Goal: Task Accomplishment & Management: Manage account settings

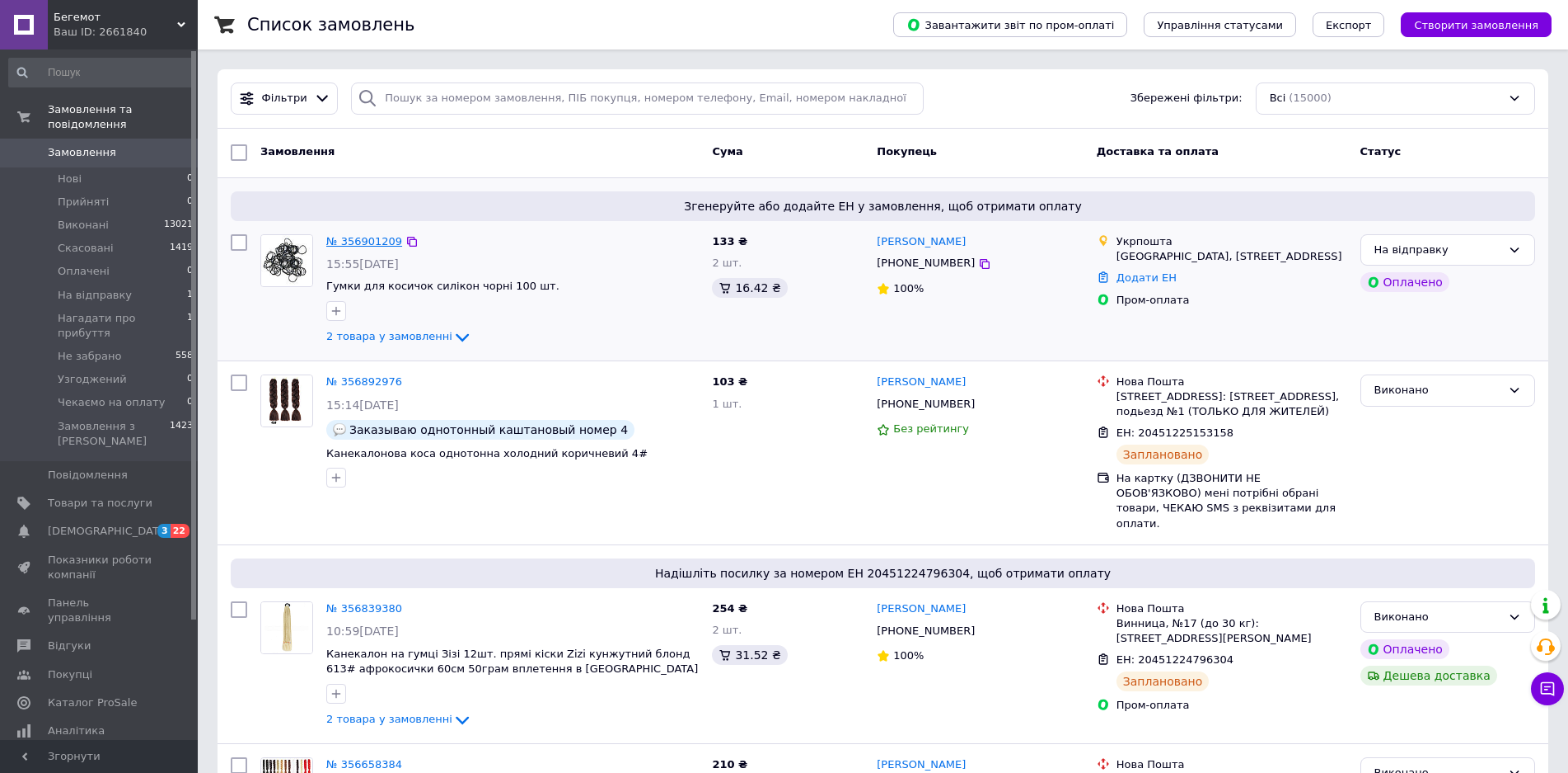
click at [368, 241] on link "№ 356901209" at bounding box center [364, 242] width 76 height 12
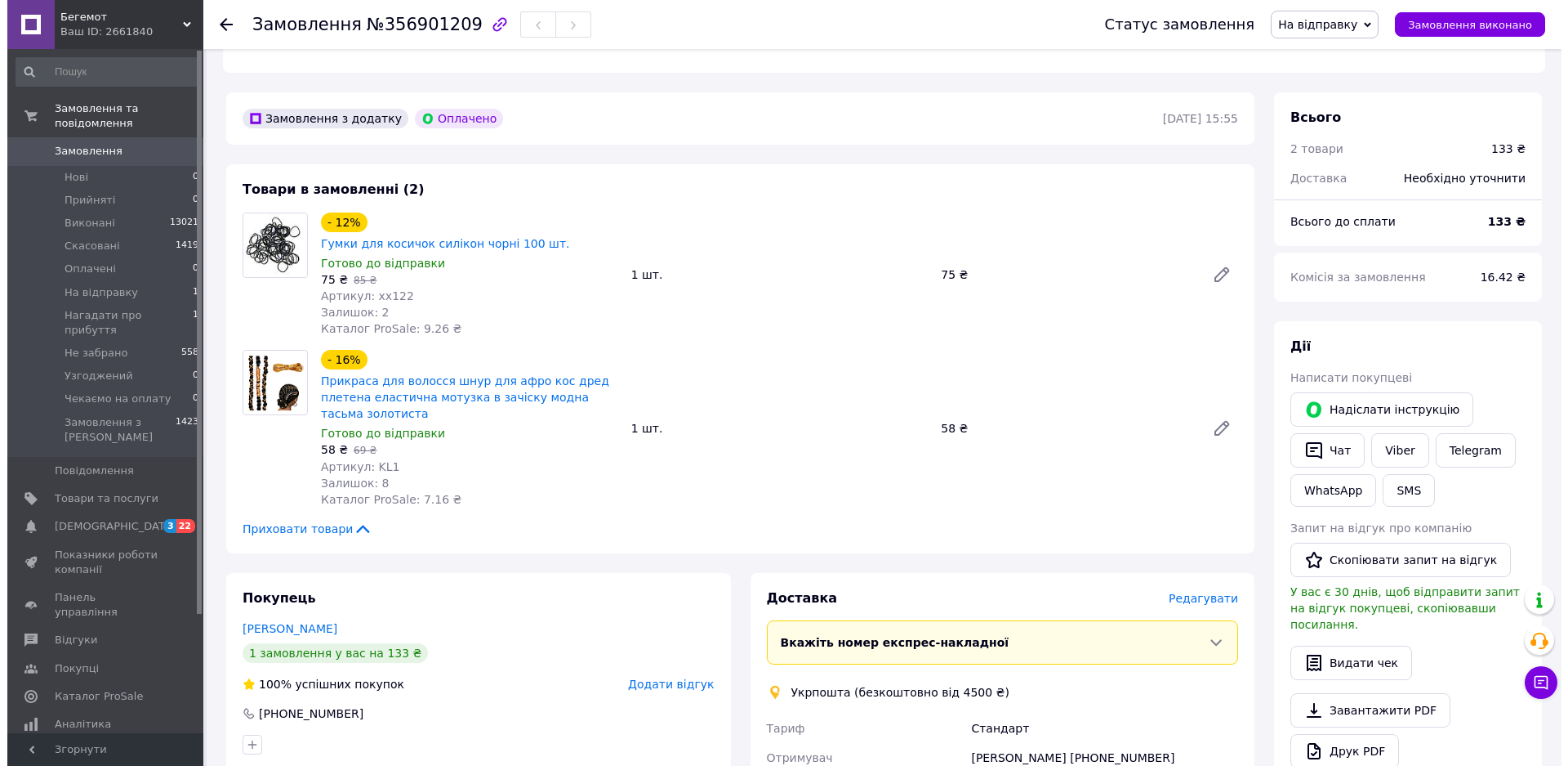
scroll to position [572, 0]
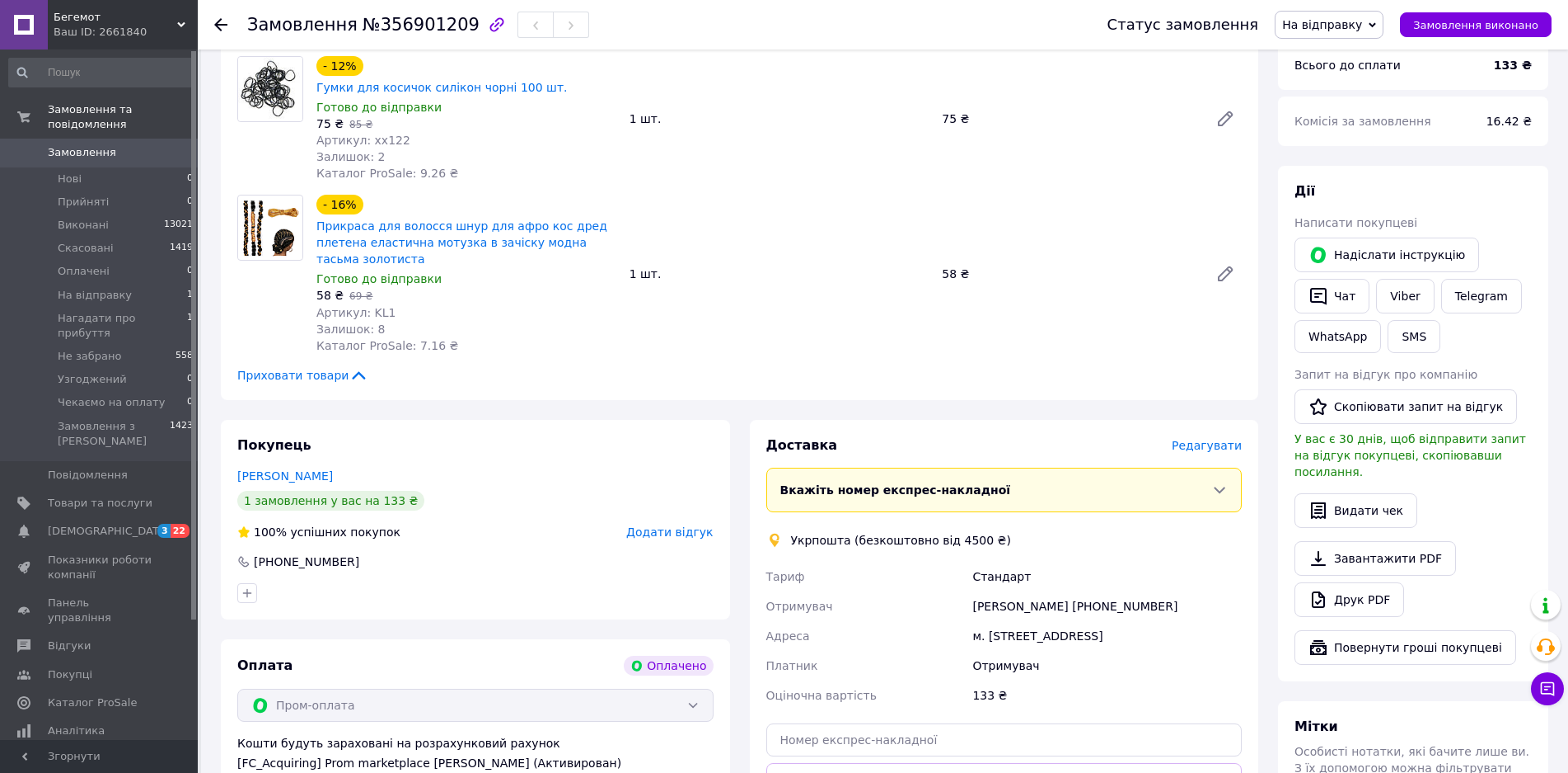
click at [1204, 439] on span "Редагувати" at bounding box center [1207, 445] width 70 height 13
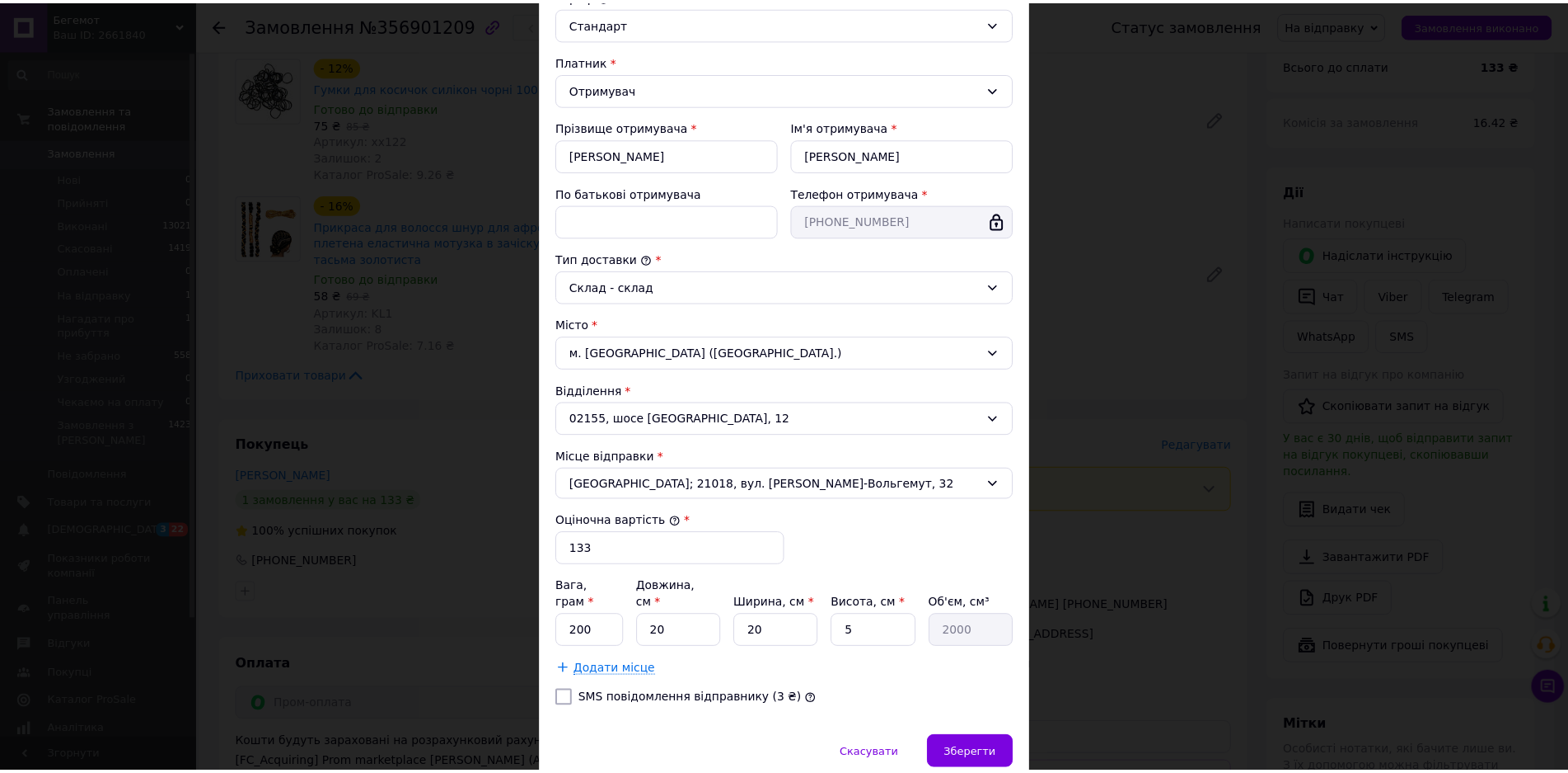
scroll to position [259, 0]
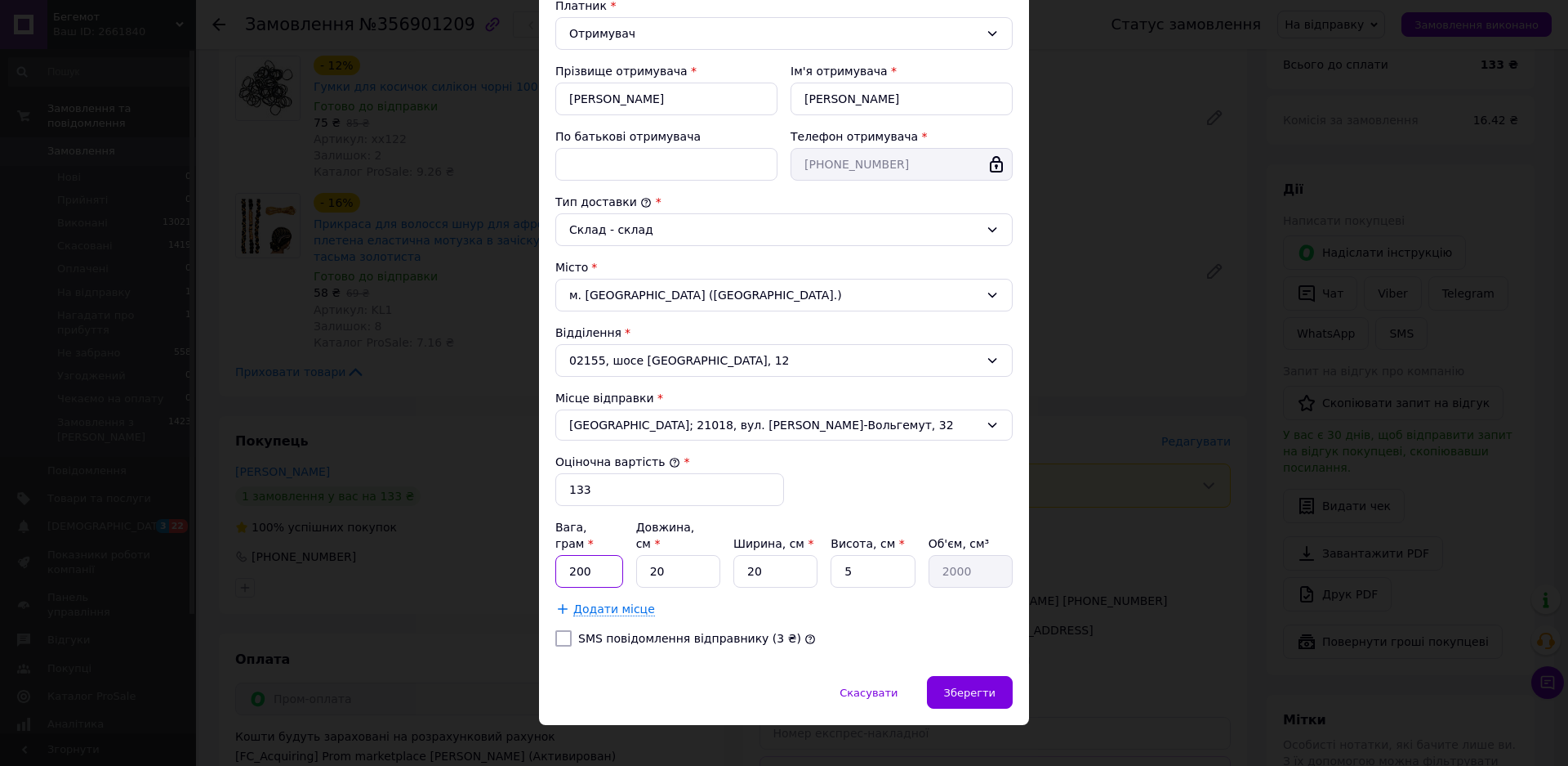
drag, startPoint x: 576, startPoint y: 554, endPoint x: 567, endPoint y: 559, distance: 10.3
click at [567, 559] on input "200" at bounding box center [589, 570] width 68 height 32
type input "50"
click at [959, 676] on div "Зберегти" at bounding box center [970, 692] width 86 height 32
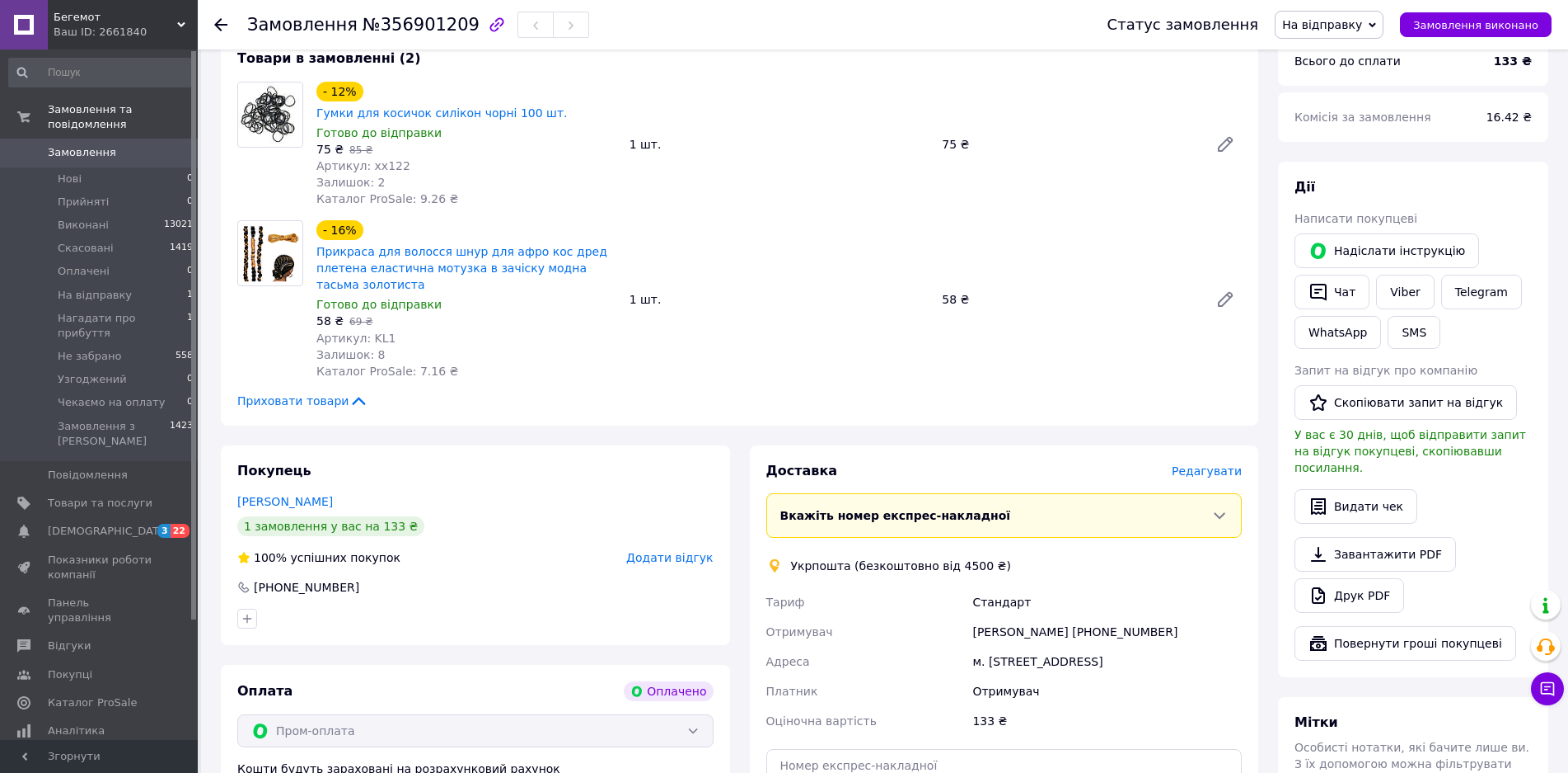
scroll to position [742, 0]
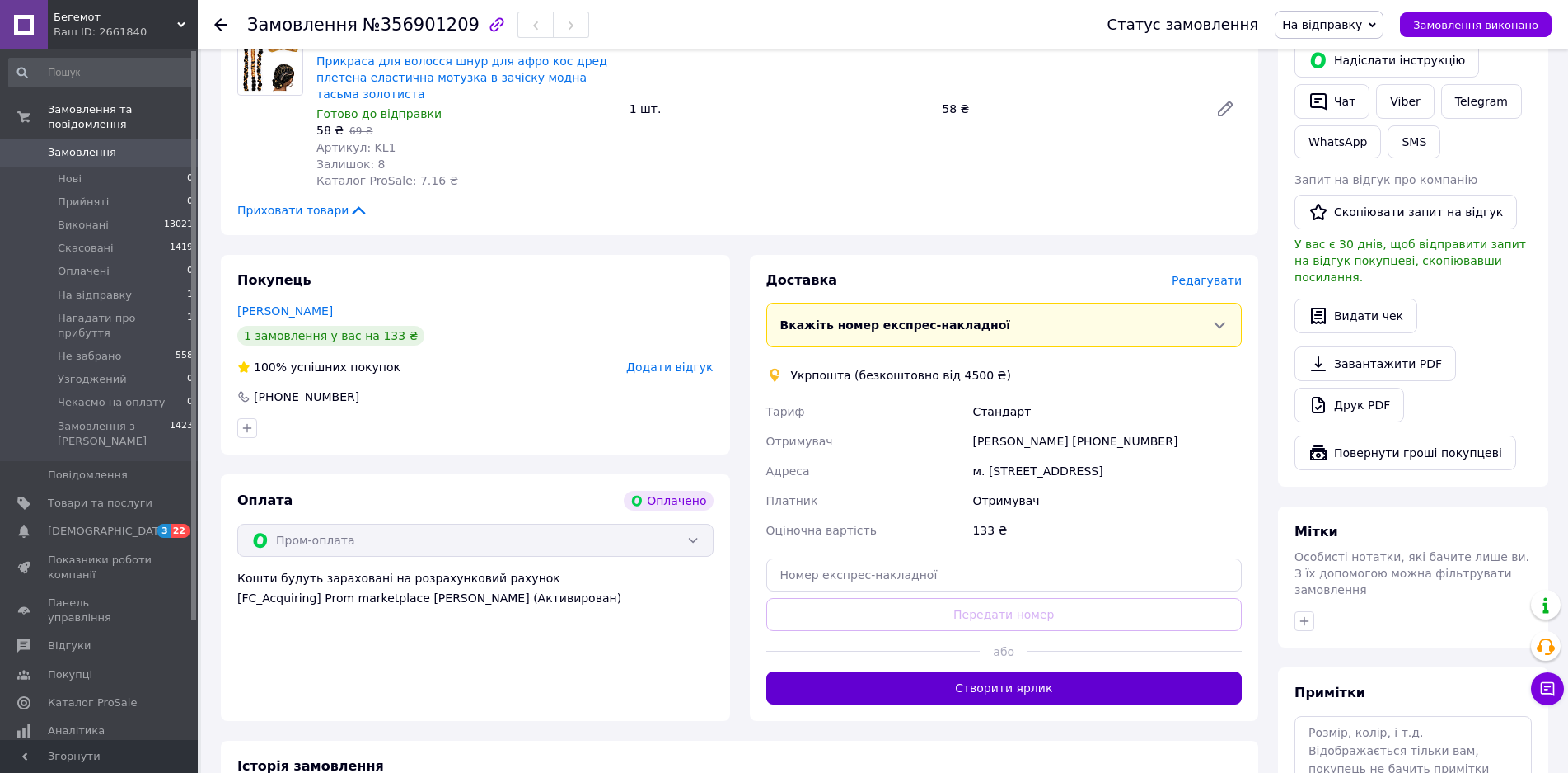
click at [1045, 671] on button "Створити ярлик" at bounding box center [1004, 687] width 477 height 33
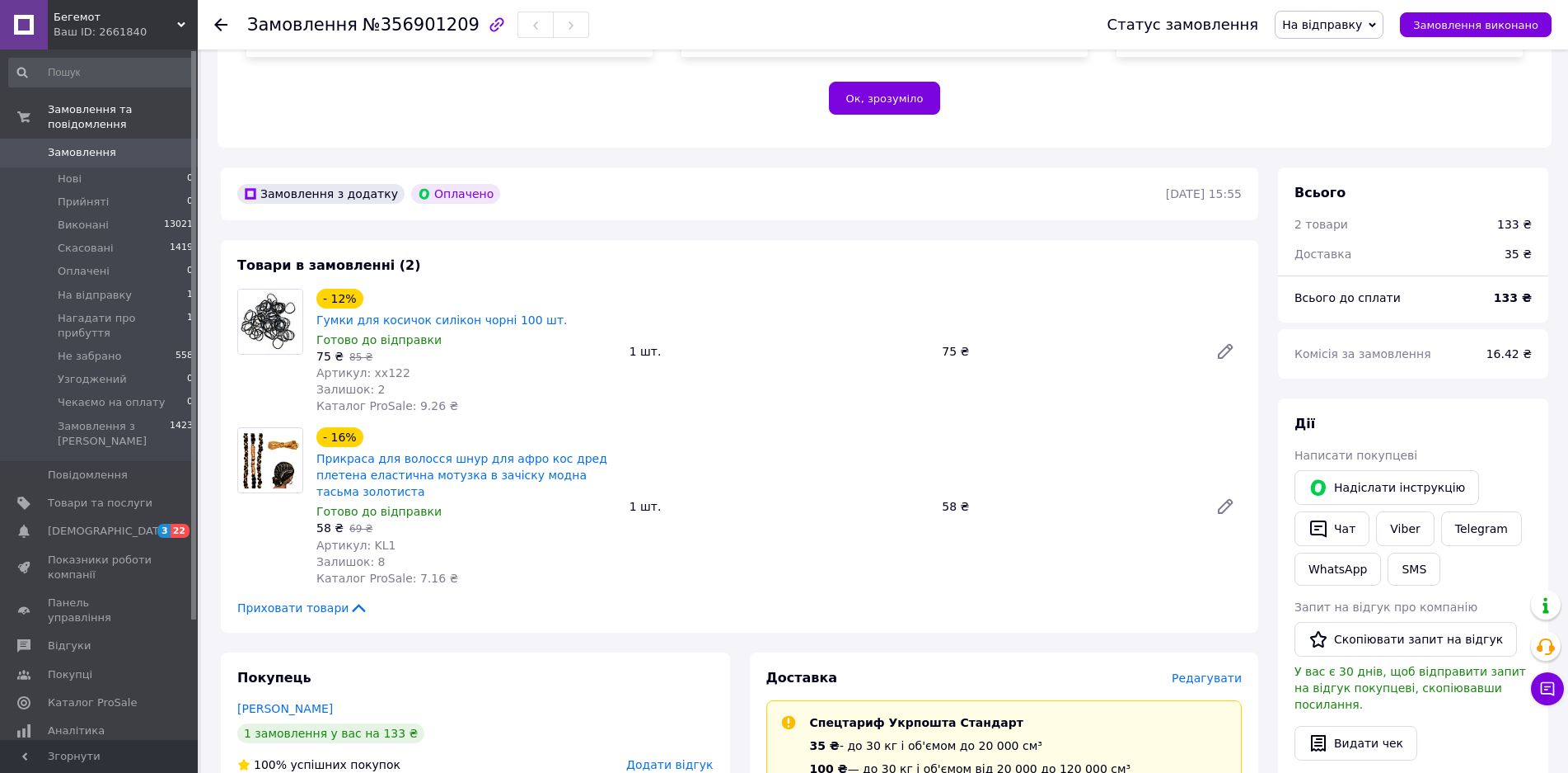
scroll to position [342, 0]
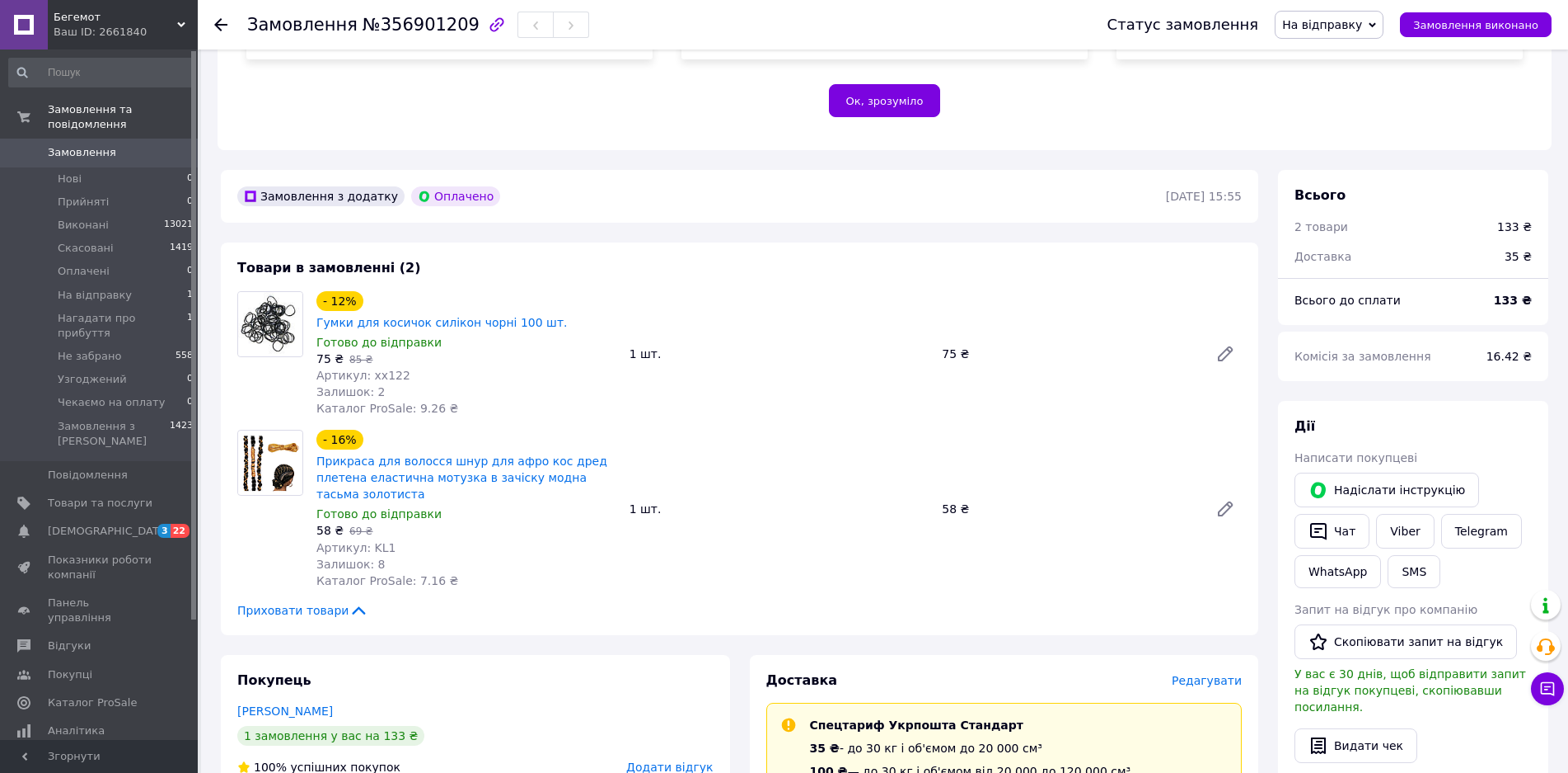
click at [1362, 23] on span "На відправку" at bounding box center [1322, 25] width 80 height 13
click at [1392, 154] on li "Нагадати про прибуття" at bounding box center [1350, 157] width 150 height 25
click at [215, 25] on use at bounding box center [220, 25] width 13 height 13
